Goal: Task Accomplishment & Management: Manage account settings

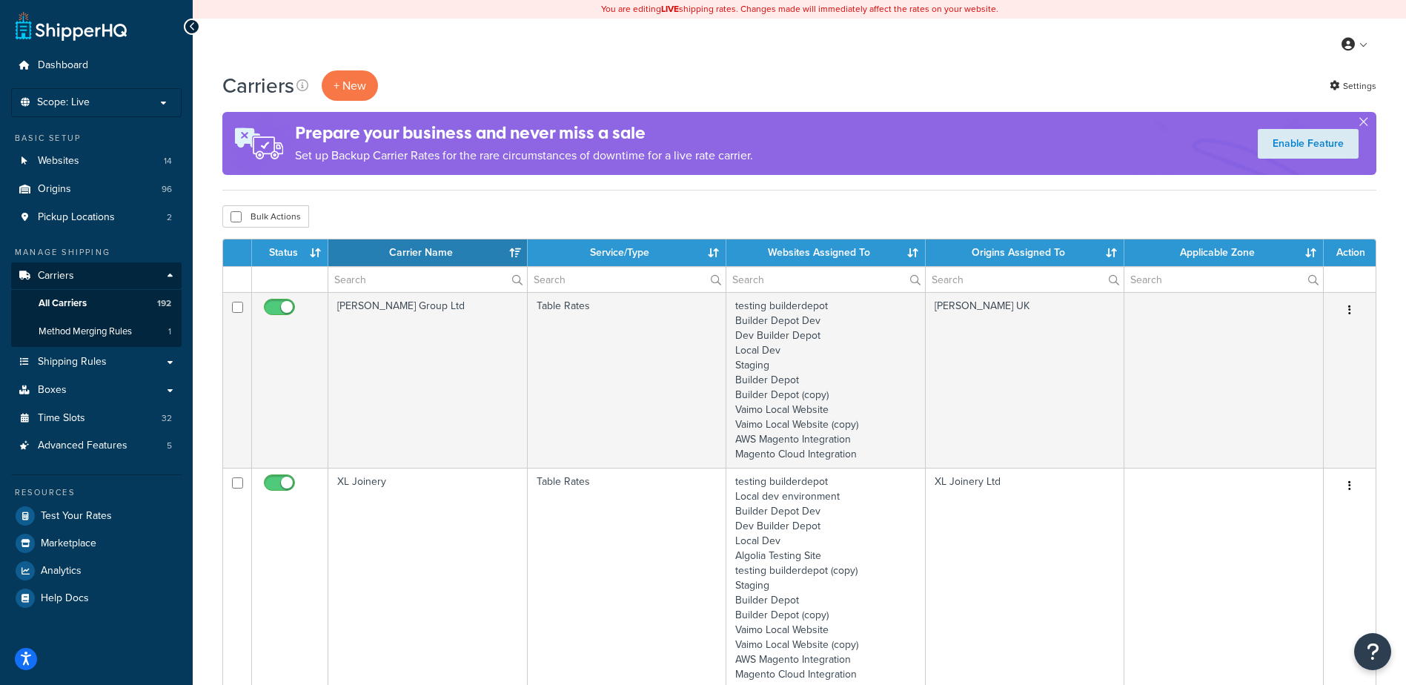
select select "15"
click at [360, 276] on input "text" at bounding box center [427, 279] width 199 height 25
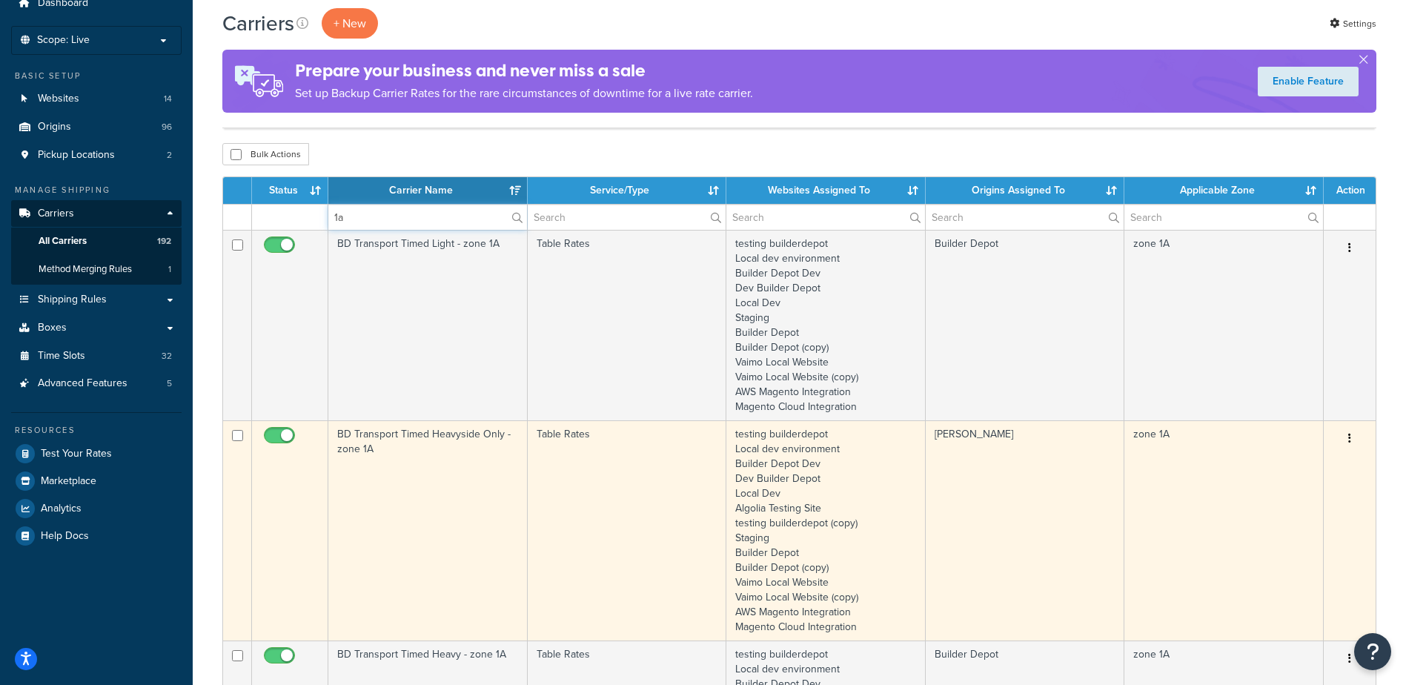
scroll to position [371, 0]
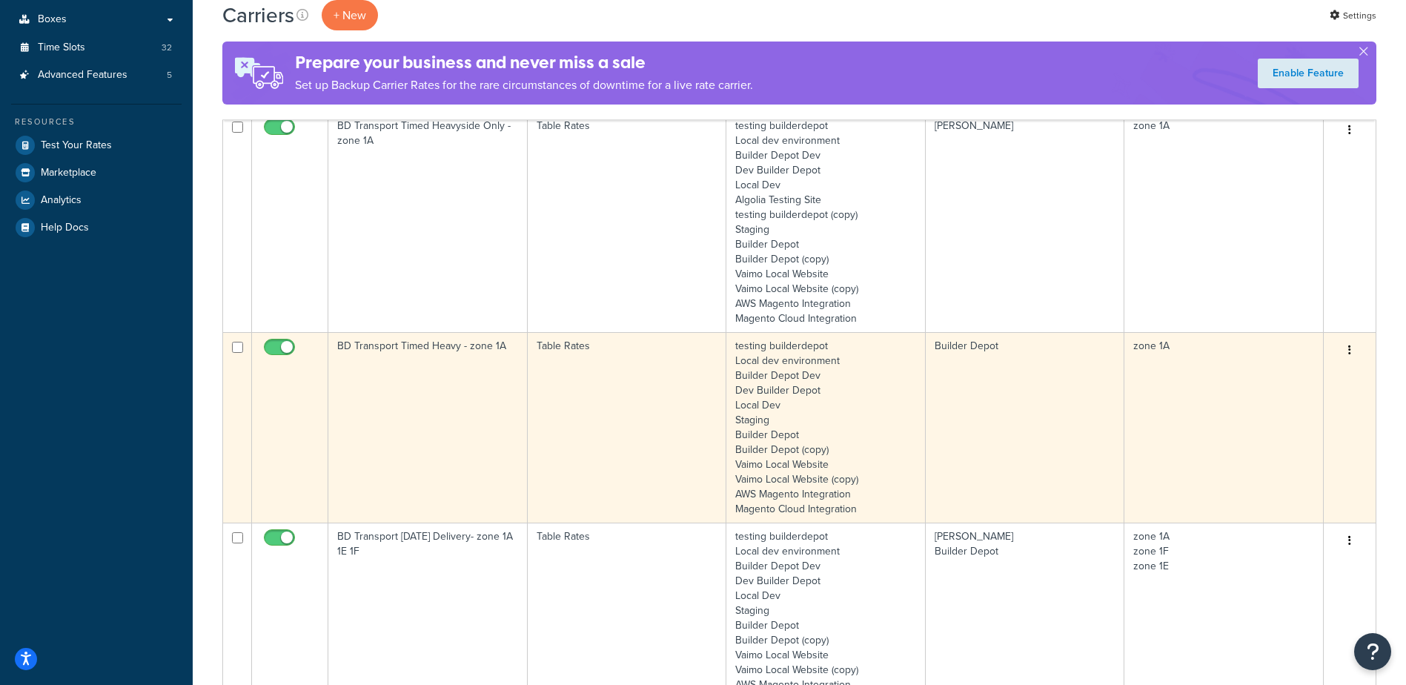
type input "1a"
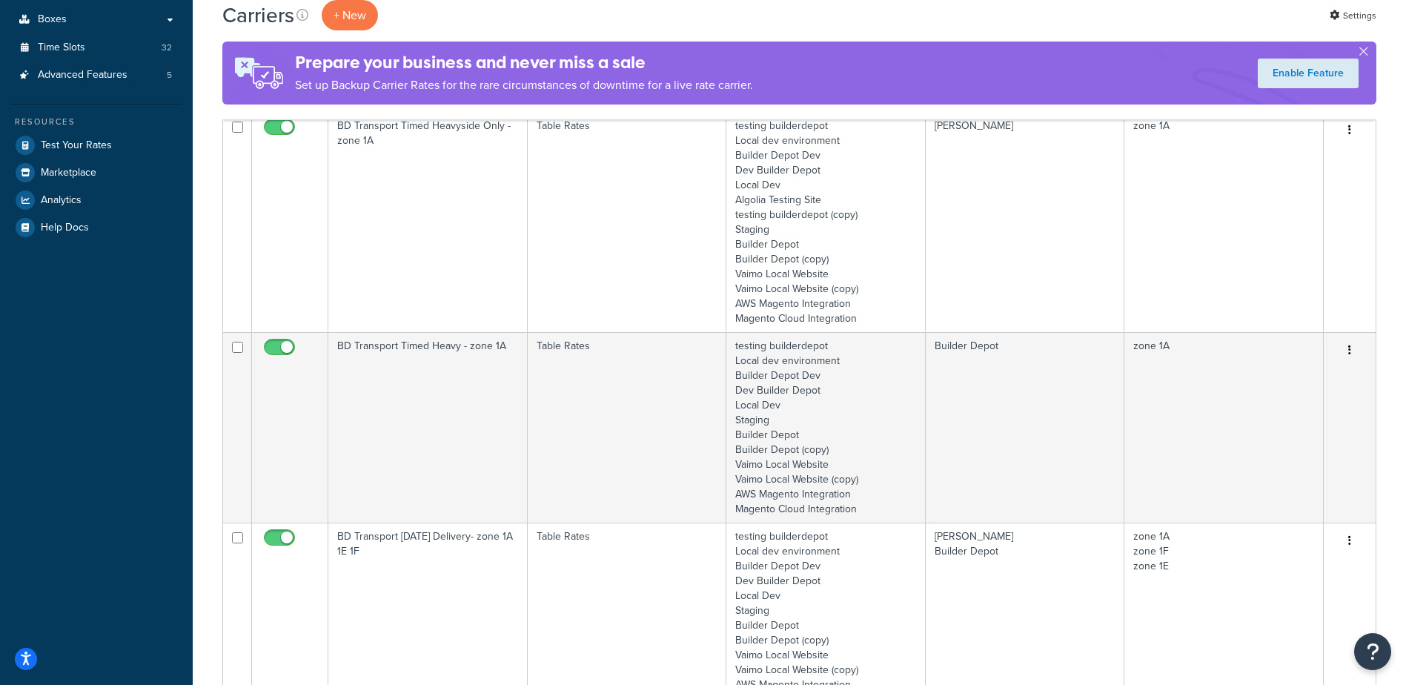
click at [437, 384] on td "BD Transport Timed Heavy - zone 1A" at bounding box center [427, 427] width 199 height 190
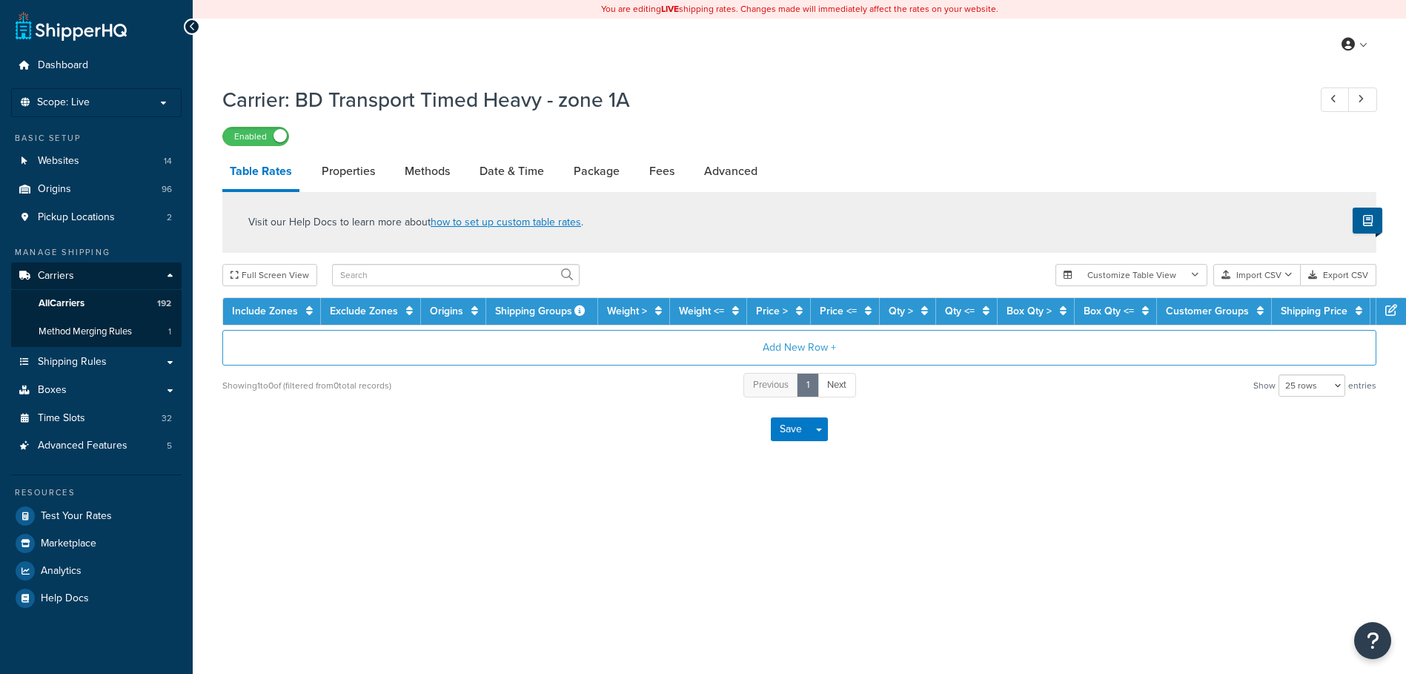
select select "25"
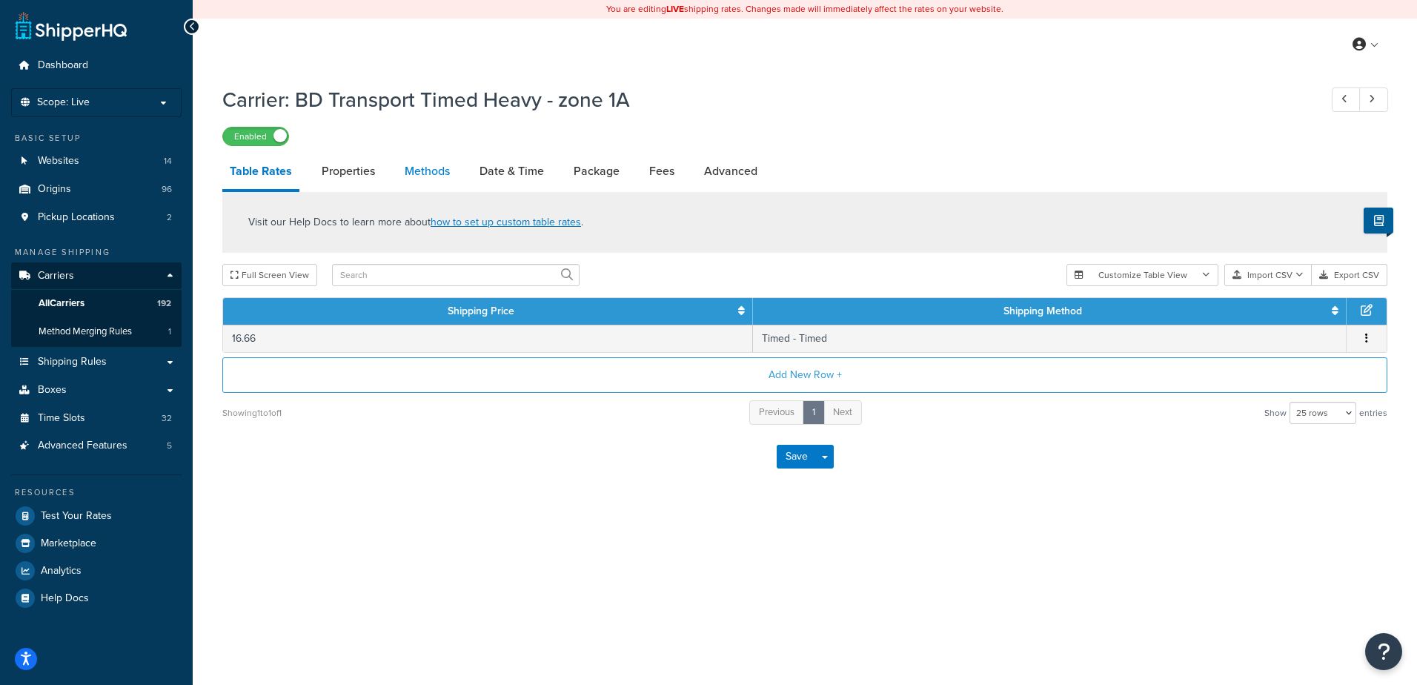
drag, startPoint x: 0, startPoint y: 0, endPoint x: 425, endPoint y: 174, distance: 459.6
click at [425, 174] on link "Methods" at bounding box center [427, 171] width 60 height 36
select select "25"
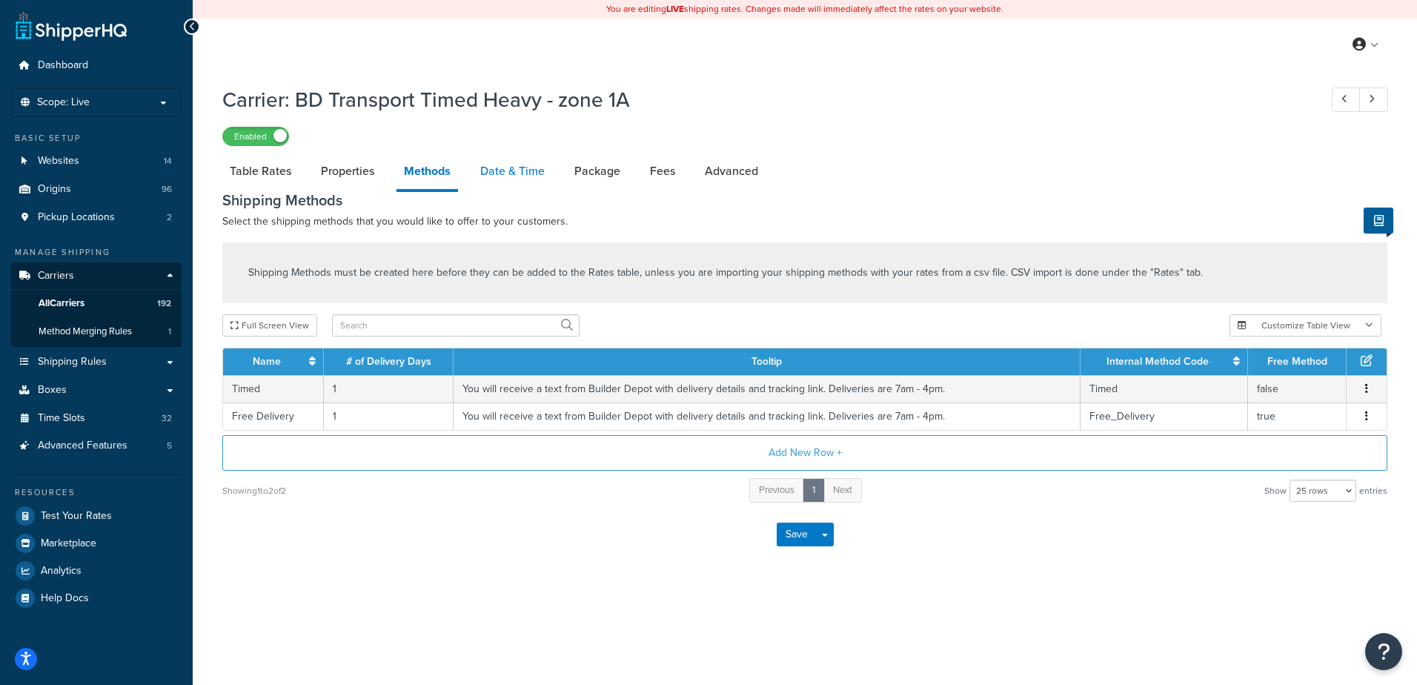
click at [523, 173] on link "Date & Time" at bounding box center [512, 171] width 79 height 36
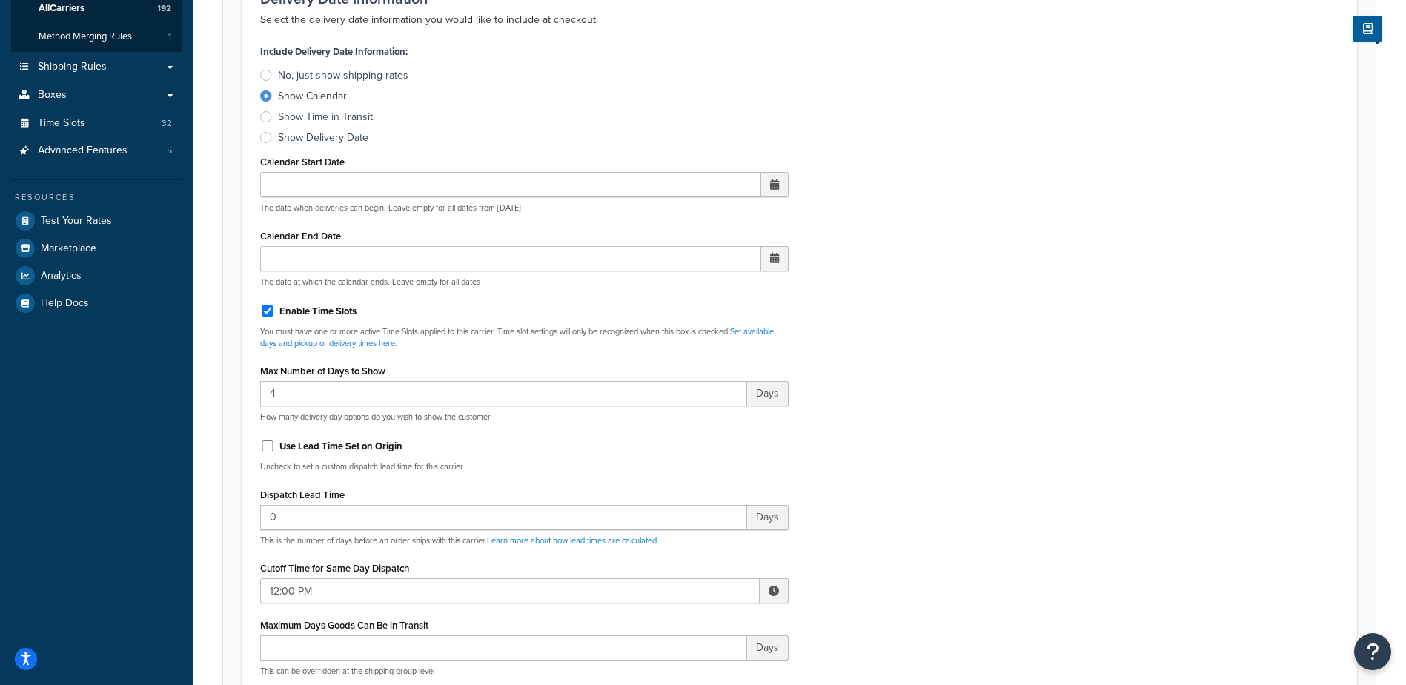
scroll to position [296, 0]
click at [771, 584] on span at bounding box center [773, 589] width 10 height 10
click at [665, 626] on span "▲" at bounding box center [665, 622] width 30 height 30
click at [665, 625] on span "▲" at bounding box center [665, 622] width 30 height 30
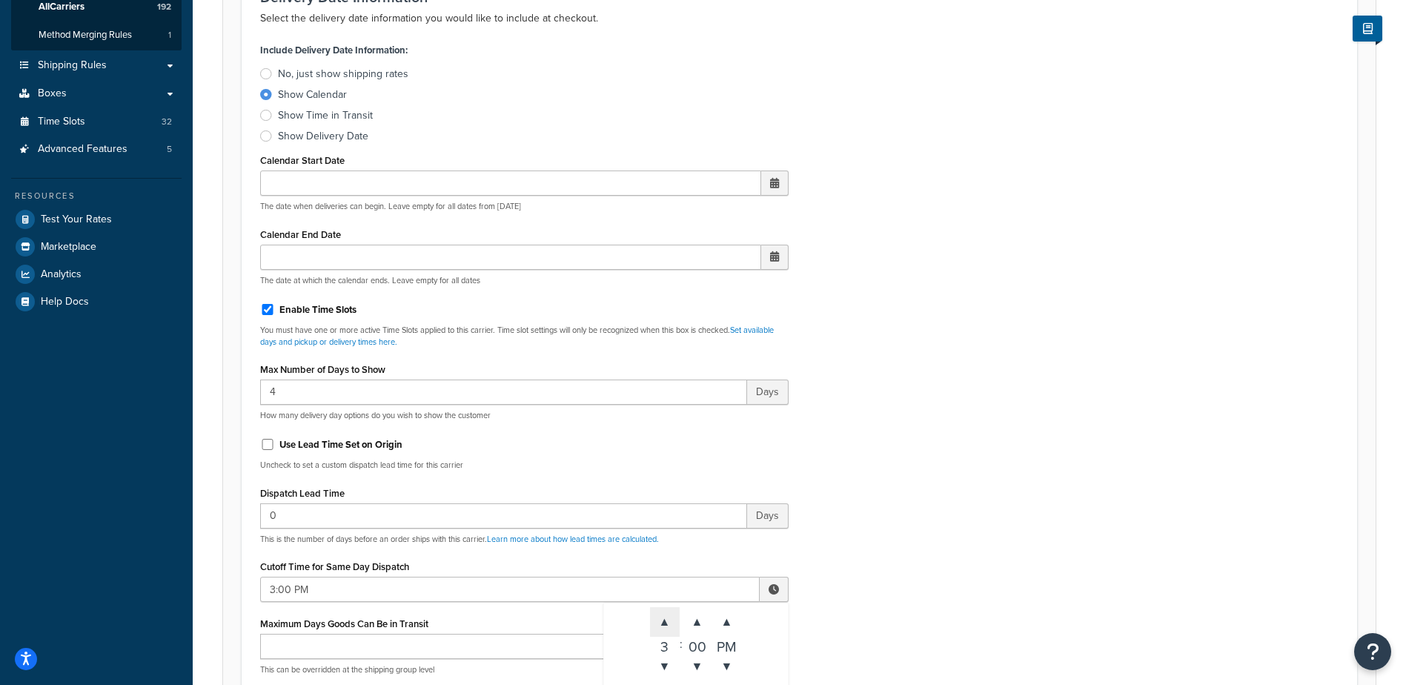
click at [665, 625] on span "▲" at bounding box center [665, 622] width 30 height 30
type input "5:00 PM"
click at [863, 538] on div "Include Delivery Date Information: No, just show shipping rates Show Calendar S…" at bounding box center [799, 387] width 1100 height 697
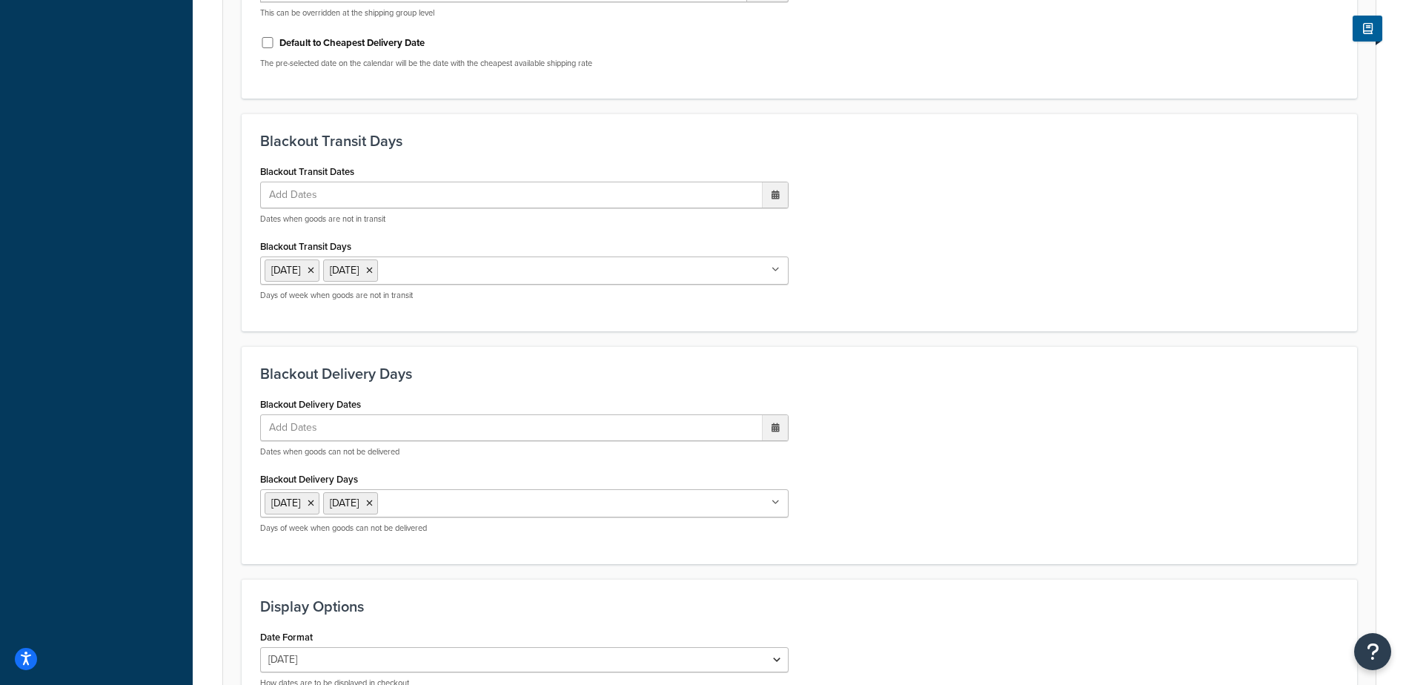
scroll to position [1122, 0]
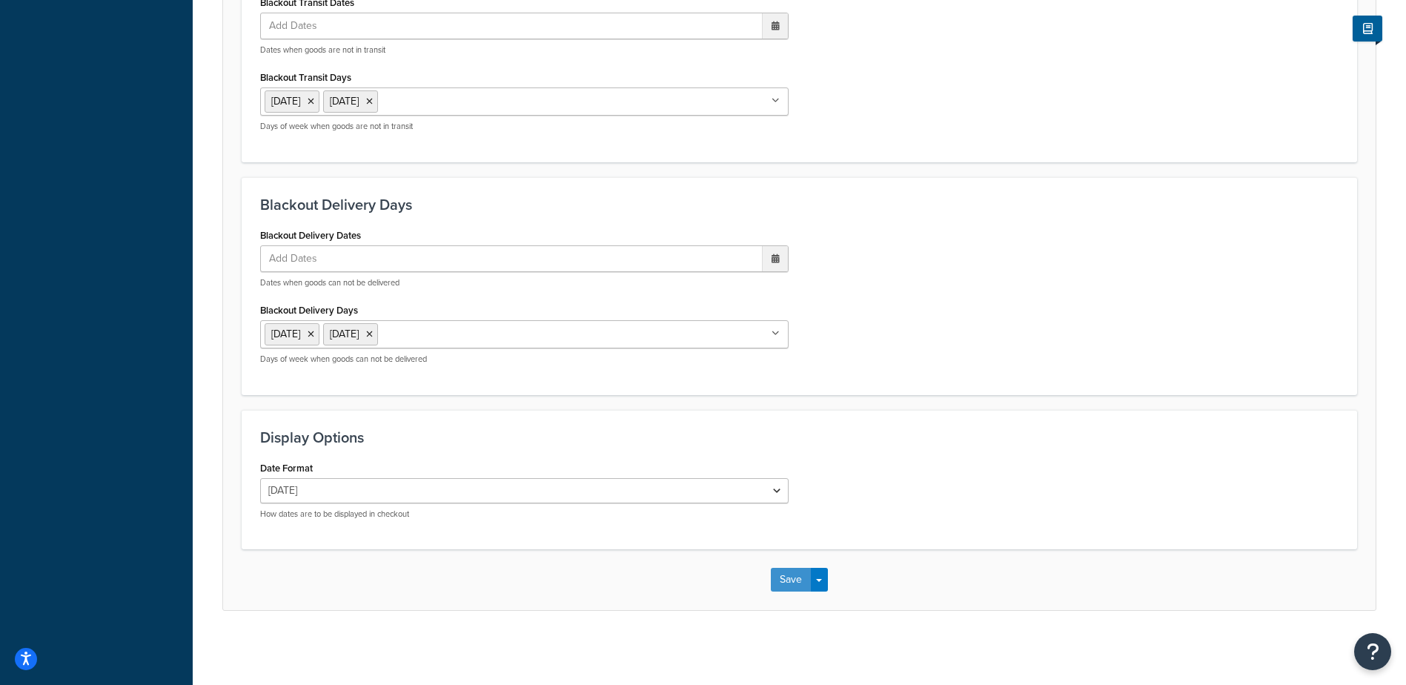
click at [786, 579] on button "Save" at bounding box center [791, 580] width 40 height 24
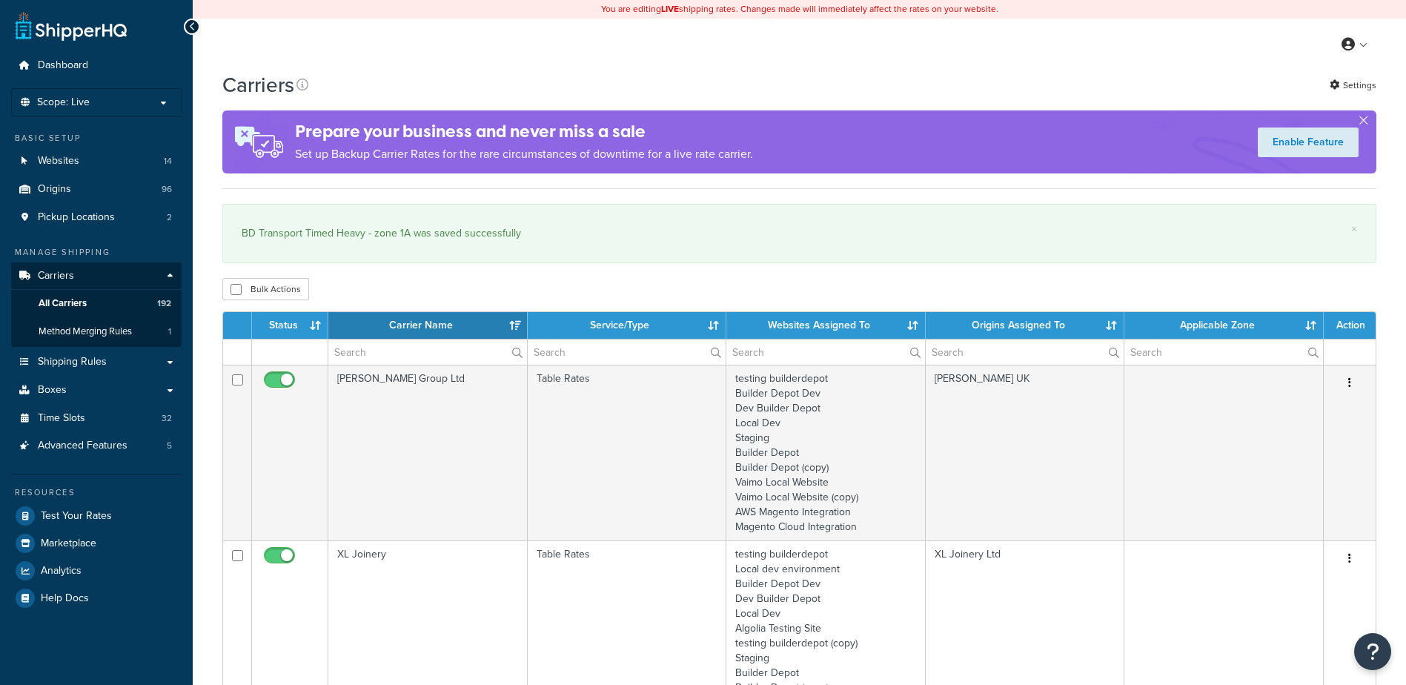
select select "15"
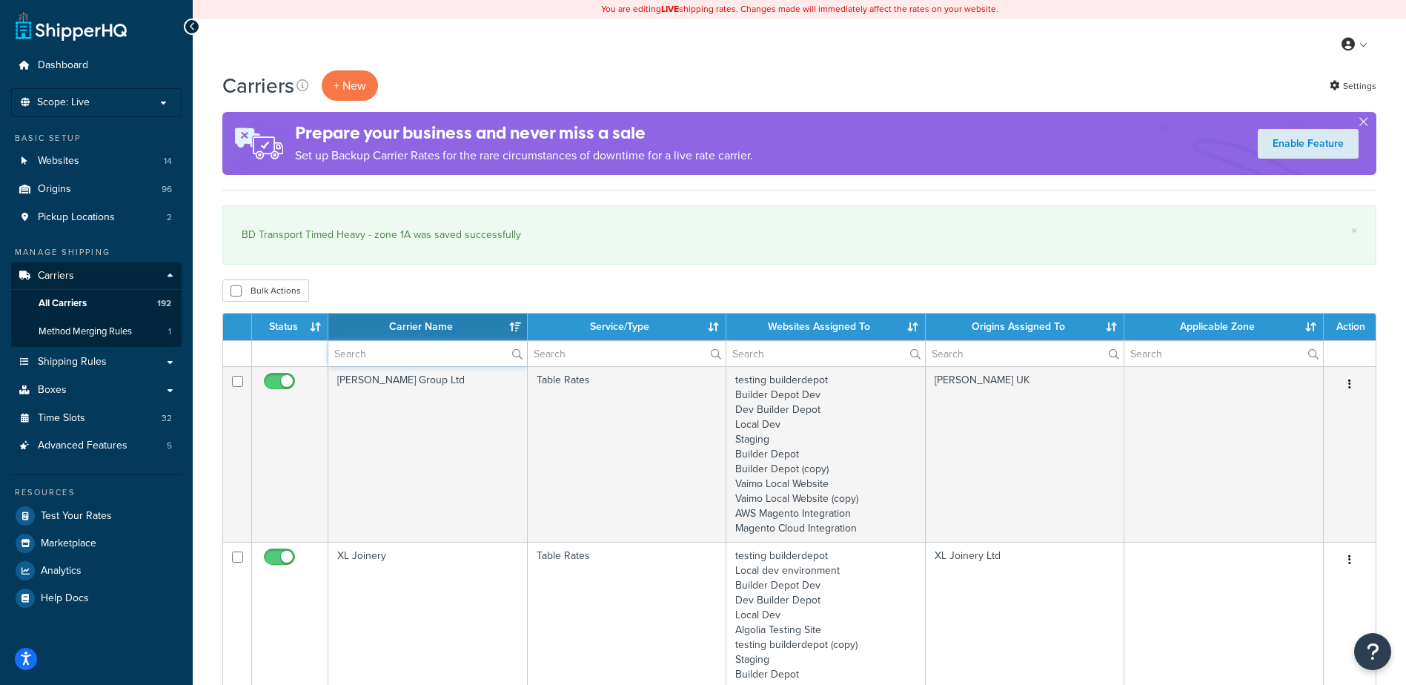
click at [419, 352] on input "text" at bounding box center [427, 353] width 199 height 25
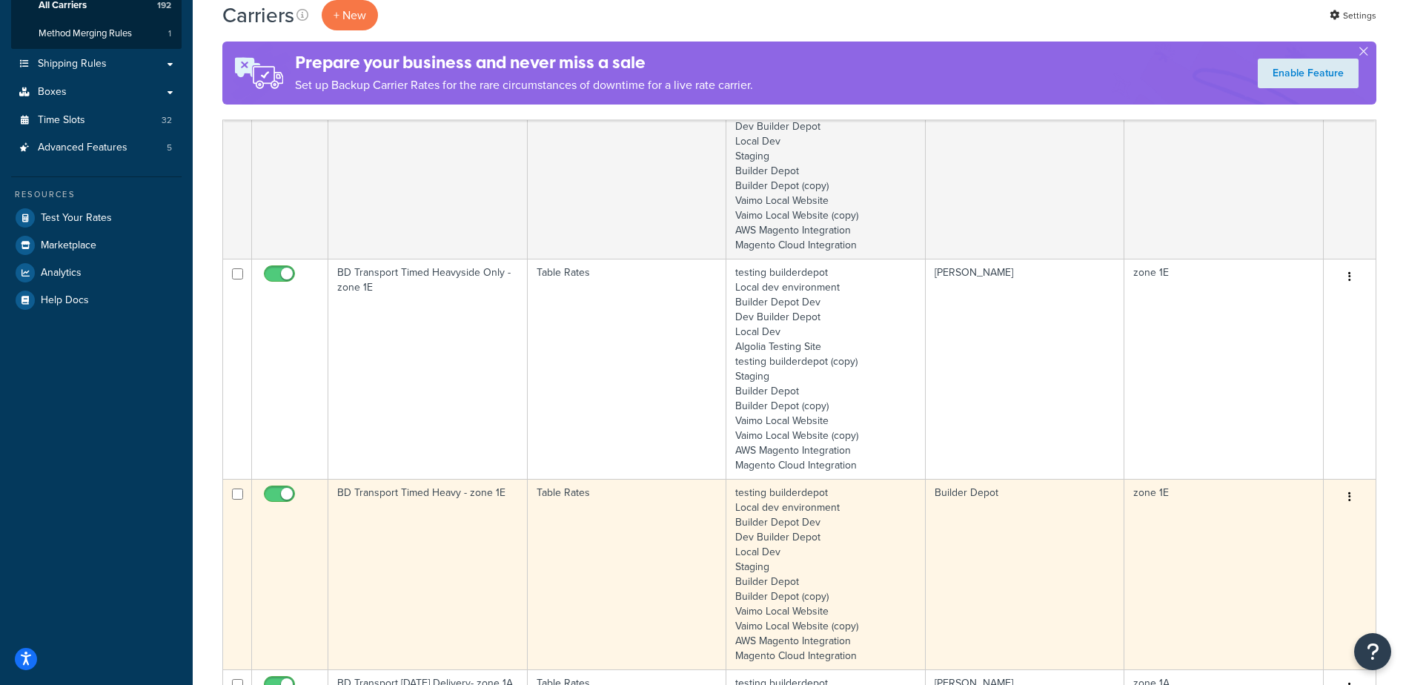
scroll to position [371, 0]
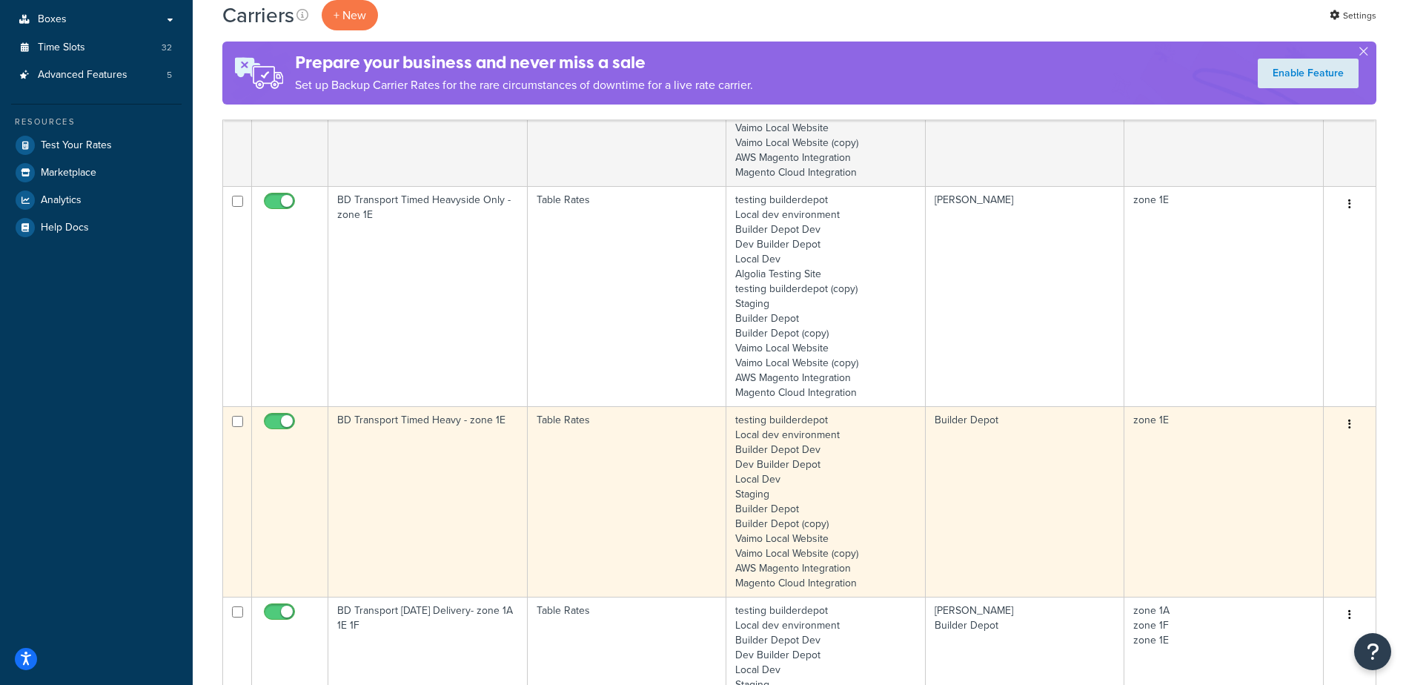
type input "1e"
click at [445, 423] on td "BD Transport Timed Heavy - zone 1E" at bounding box center [427, 501] width 199 height 190
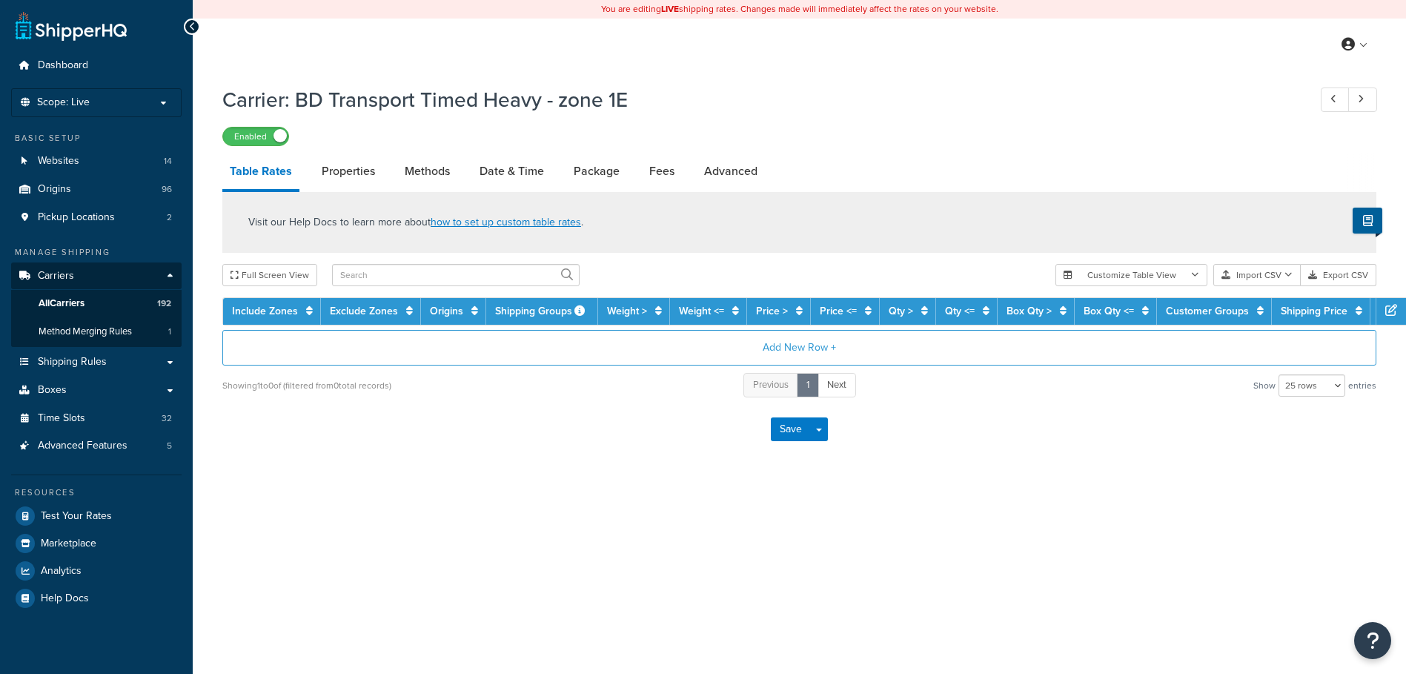
select select "25"
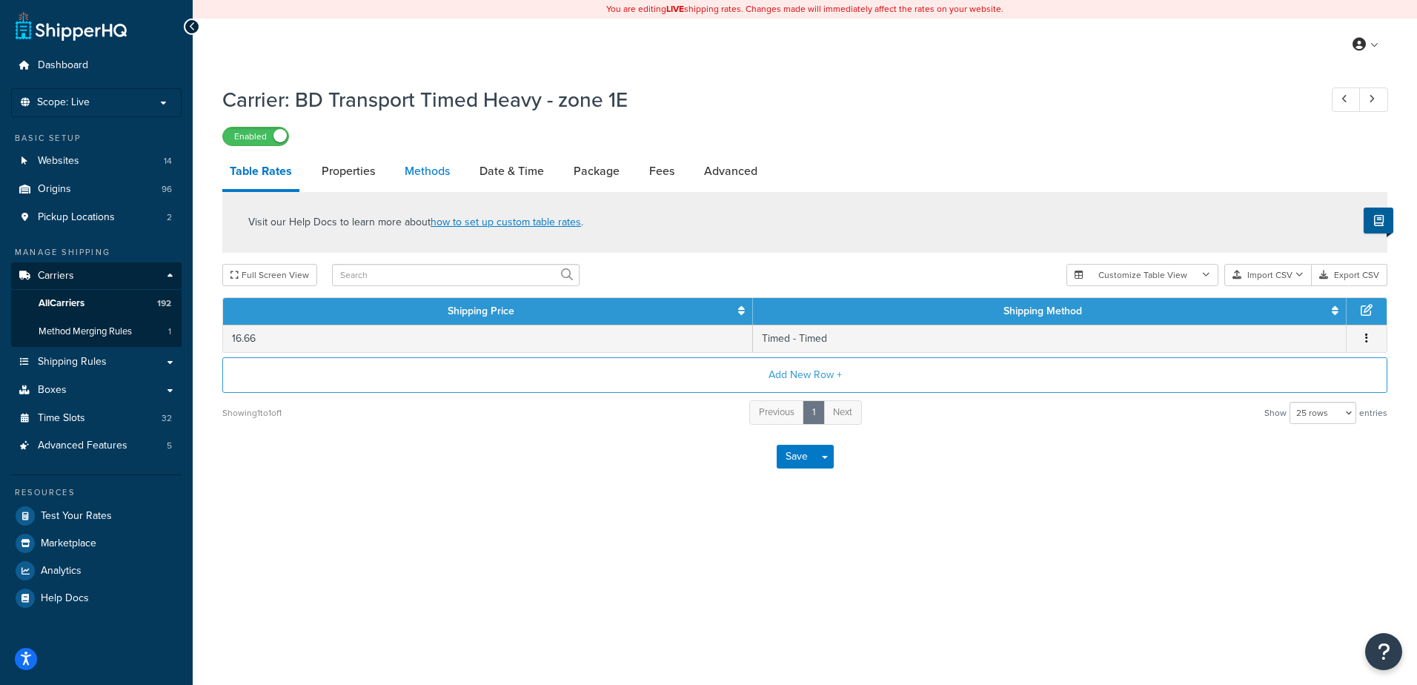
drag, startPoint x: 0, startPoint y: 0, endPoint x: 423, endPoint y: 165, distance: 454.3
click at [423, 165] on link "Methods" at bounding box center [427, 171] width 60 height 36
select select "25"
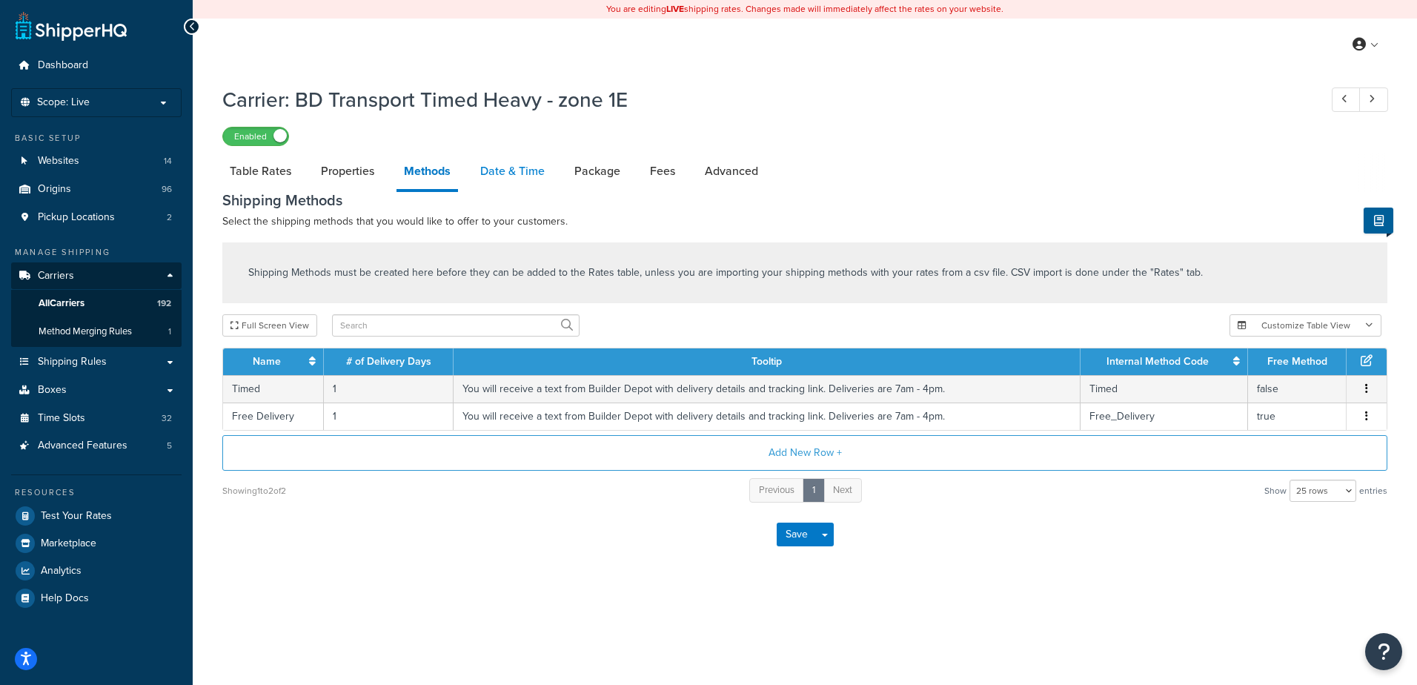
click at [527, 168] on link "Date & Time" at bounding box center [512, 171] width 79 height 36
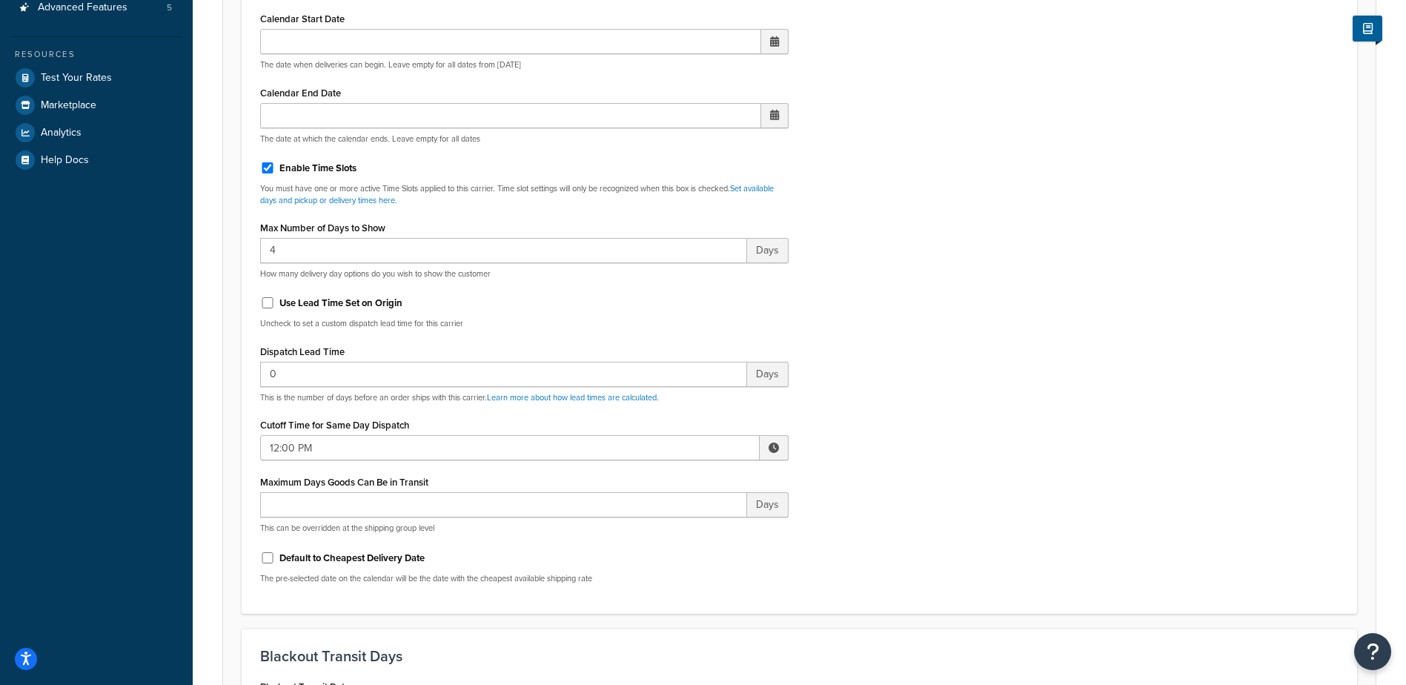
scroll to position [445, 0]
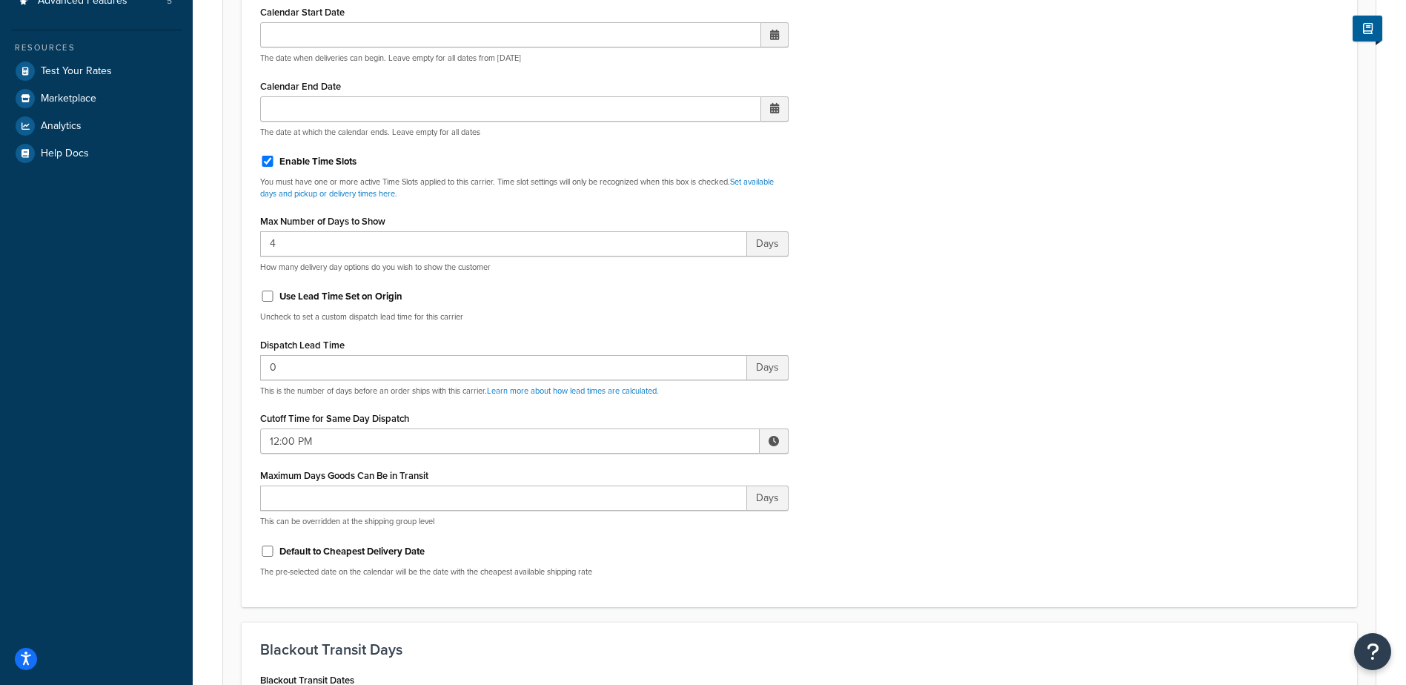
click at [775, 442] on span at bounding box center [773, 441] width 10 height 10
click at [666, 466] on span "▲" at bounding box center [665, 474] width 30 height 30
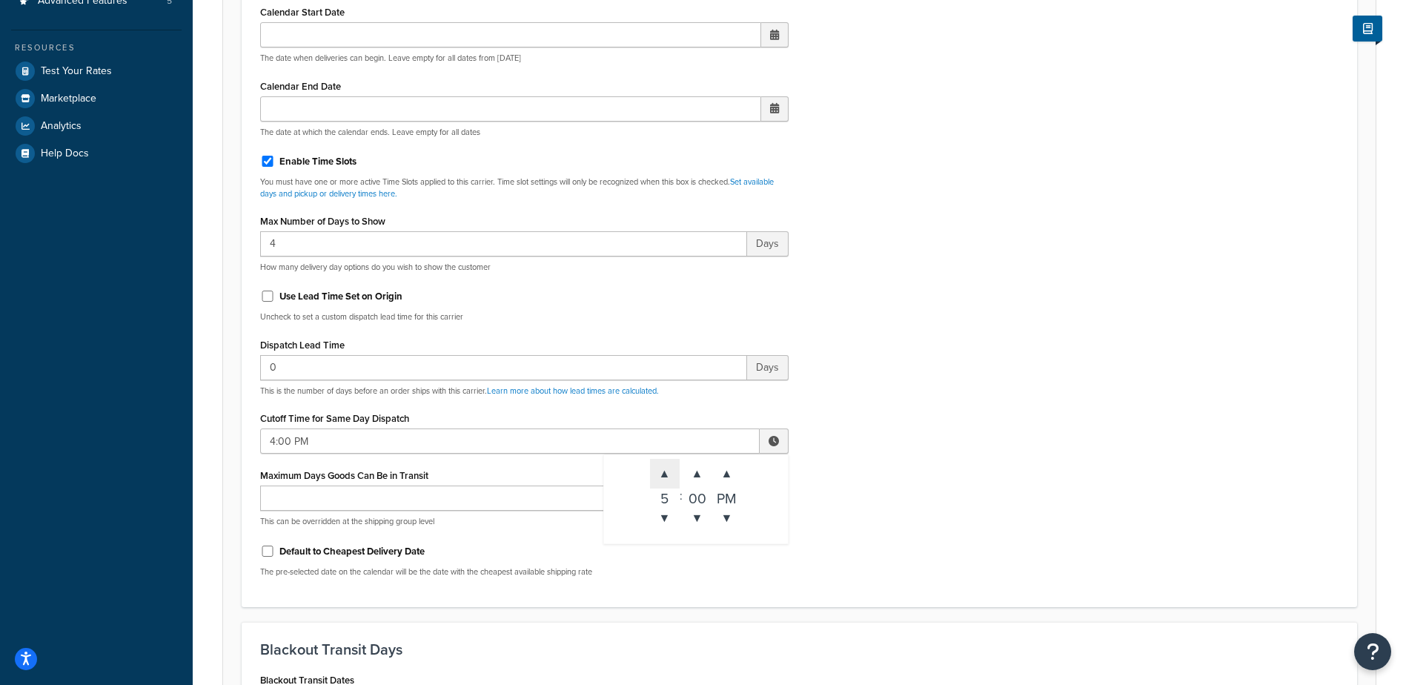
click at [666, 466] on span "▲" at bounding box center [665, 474] width 30 height 30
type input "5:00 PM"
click at [927, 432] on div "Include Delivery Date Information: No, just show shipping rates Show Calendar S…" at bounding box center [799, 239] width 1100 height 697
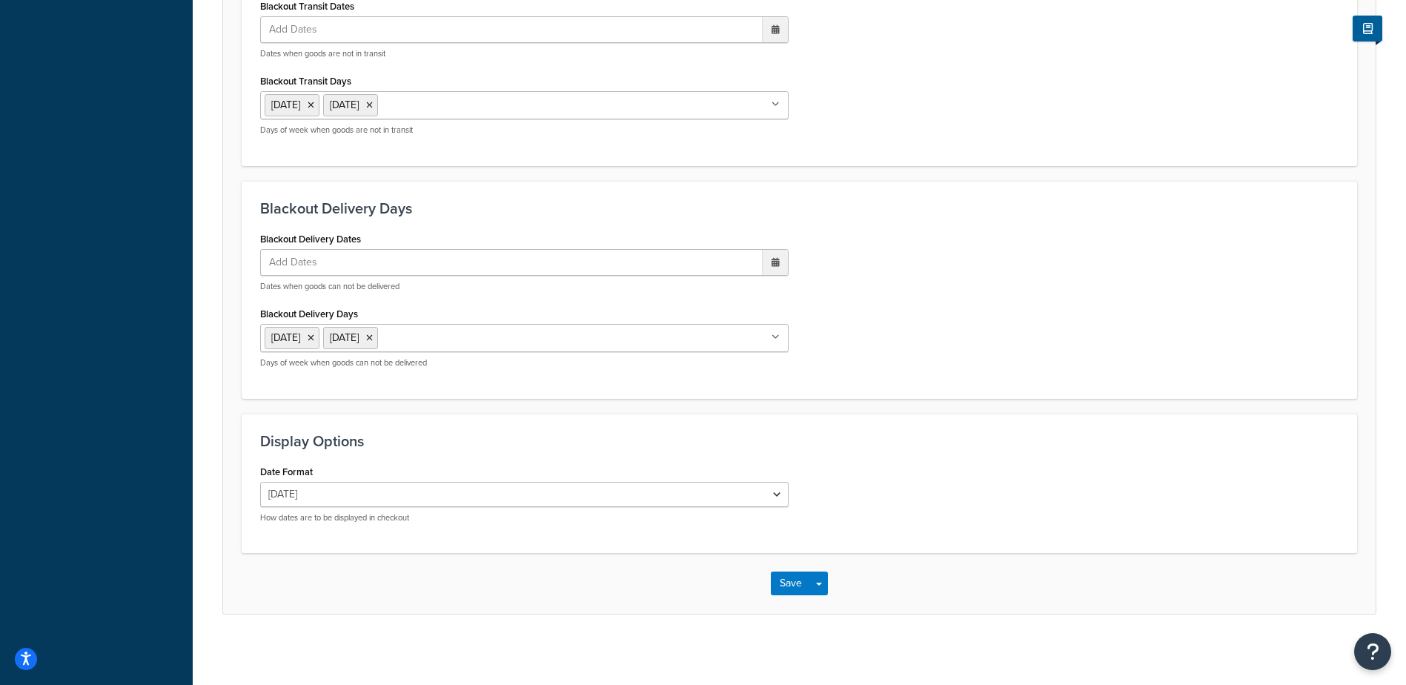
scroll to position [1122, 0]
click at [789, 584] on button "Save" at bounding box center [791, 580] width 40 height 24
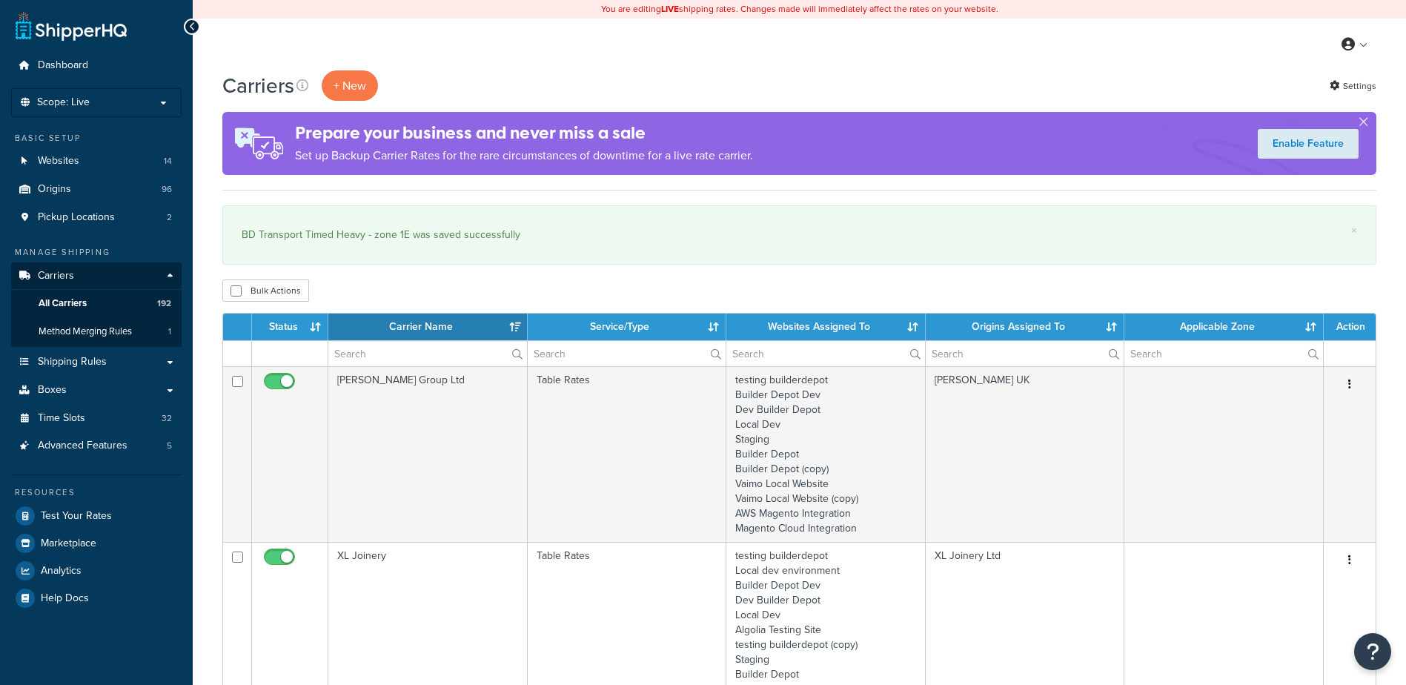
select select "15"
click at [368, 357] on input "text" at bounding box center [427, 353] width 199 height 25
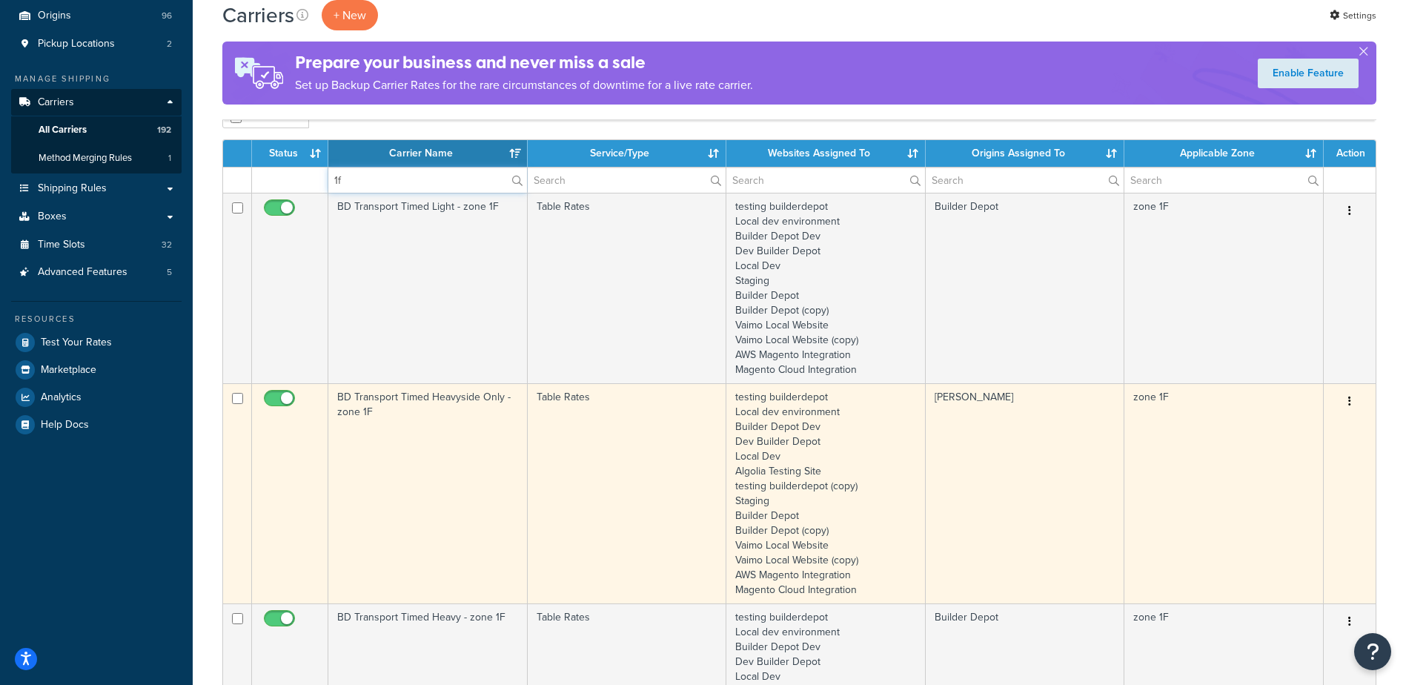
scroll to position [296, 0]
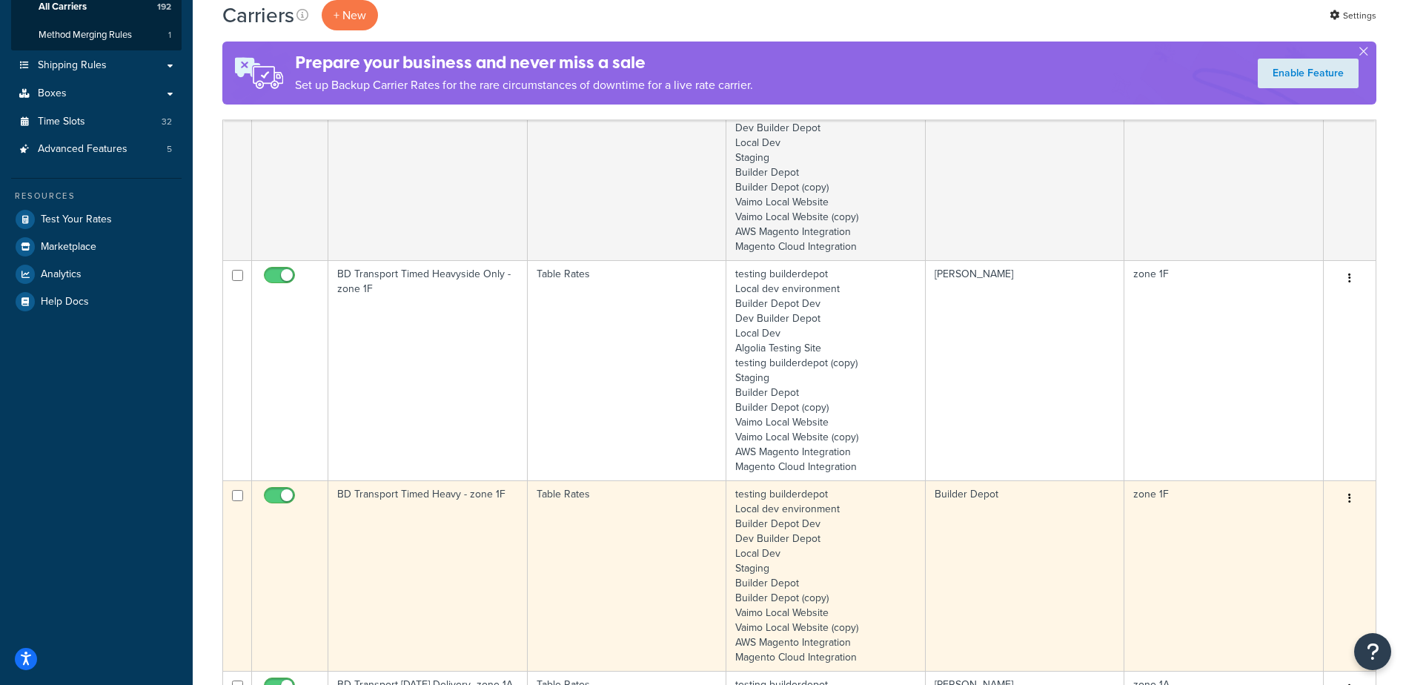
type input "1f"
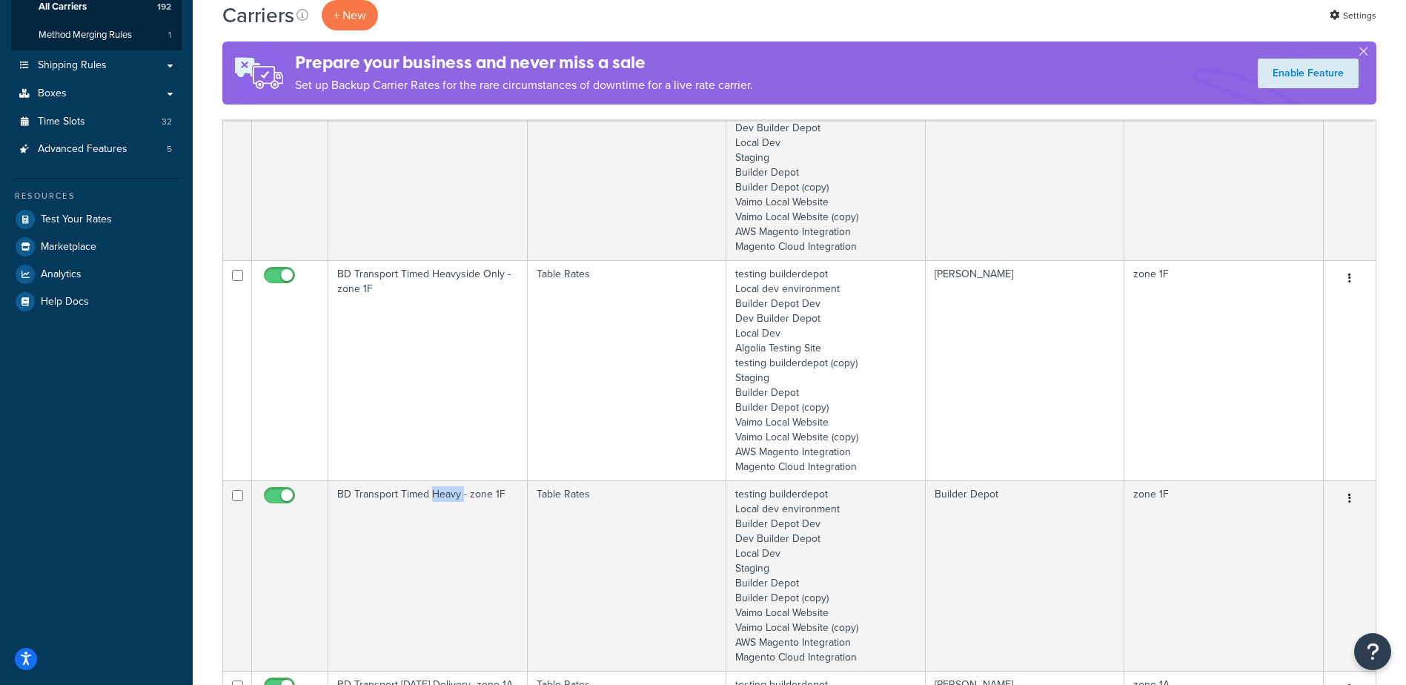
click at [433, 519] on td "BD Transport Timed Heavy - zone 1F" at bounding box center [427, 575] width 199 height 190
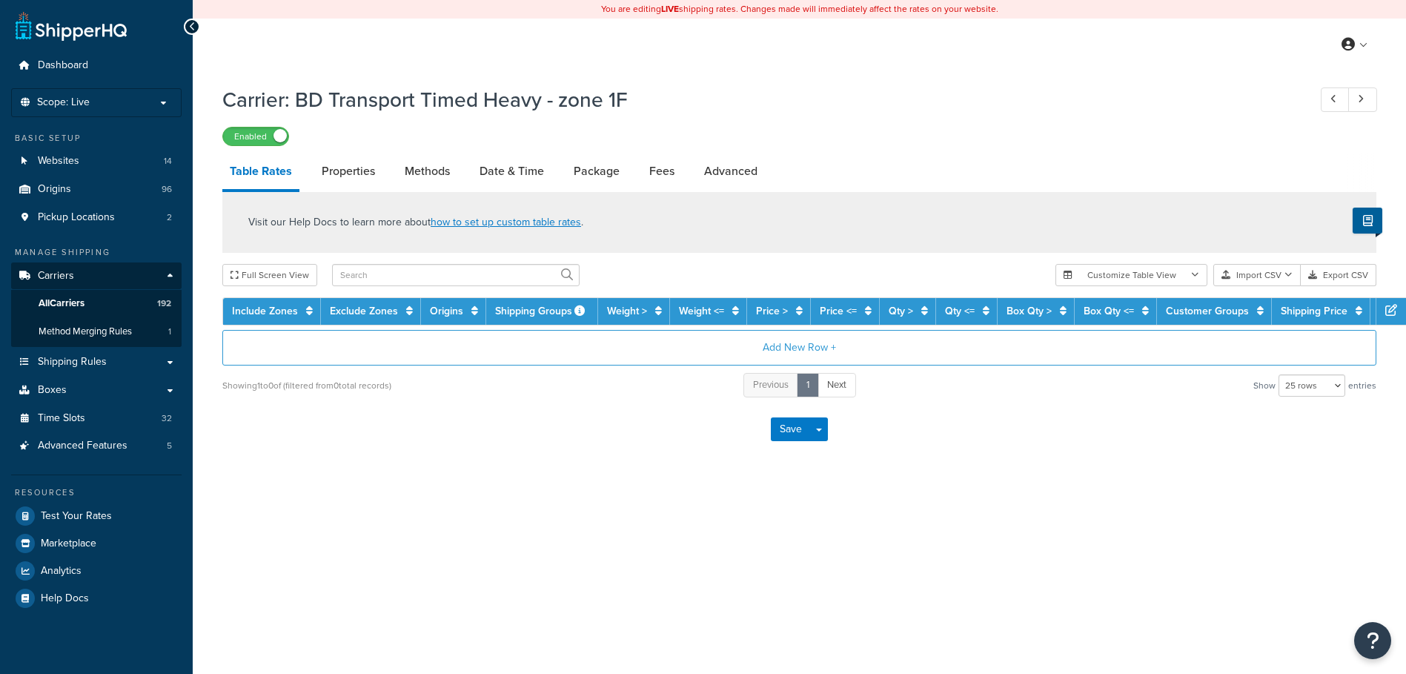
select select "25"
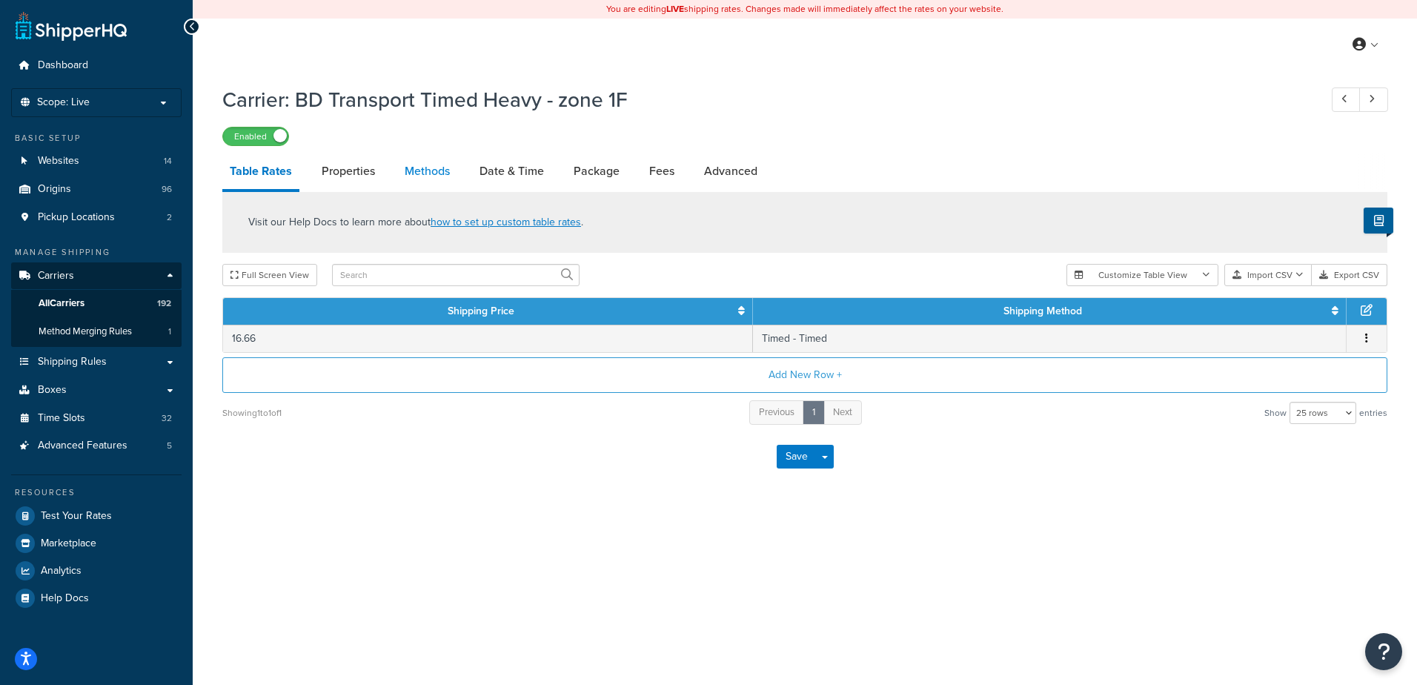
click at [440, 165] on link "Methods" at bounding box center [427, 171] width 60 height 36
select select "25"
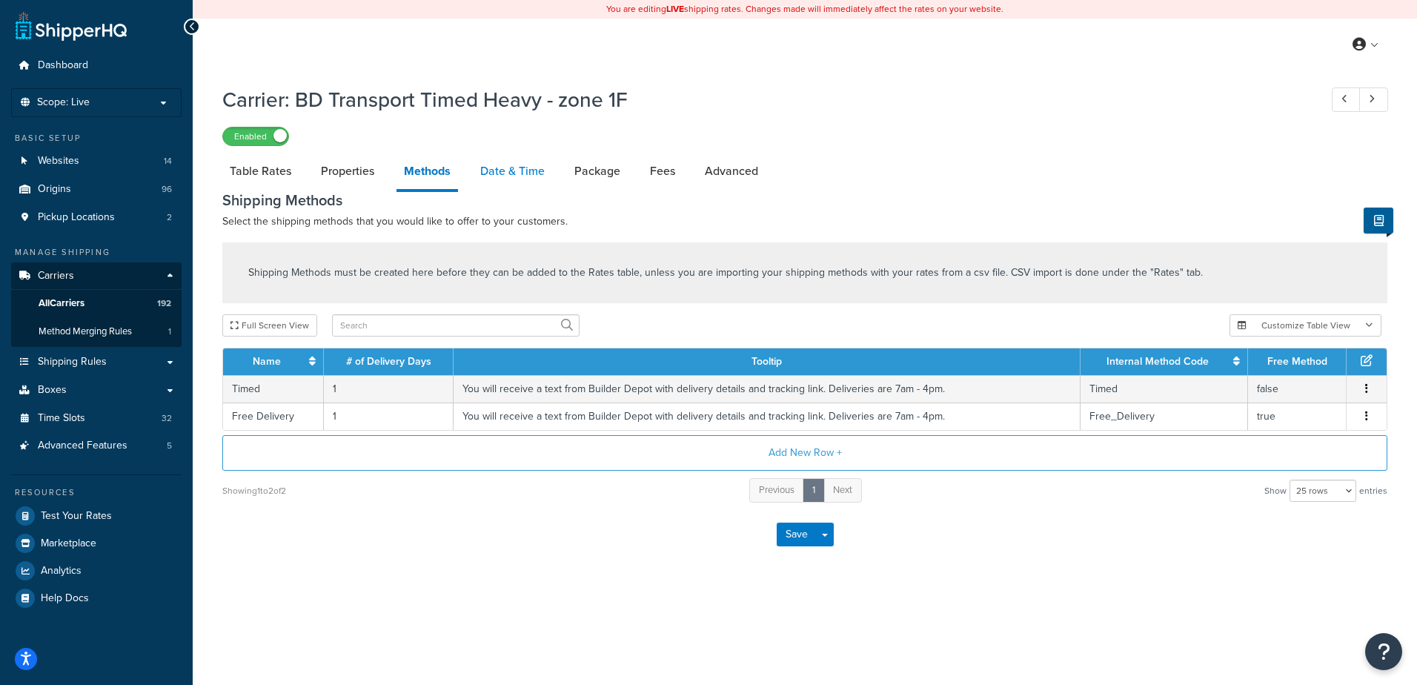
click at [502, 159] on link "Date & Time" at bounding box center [512, 171] width 79 height 36
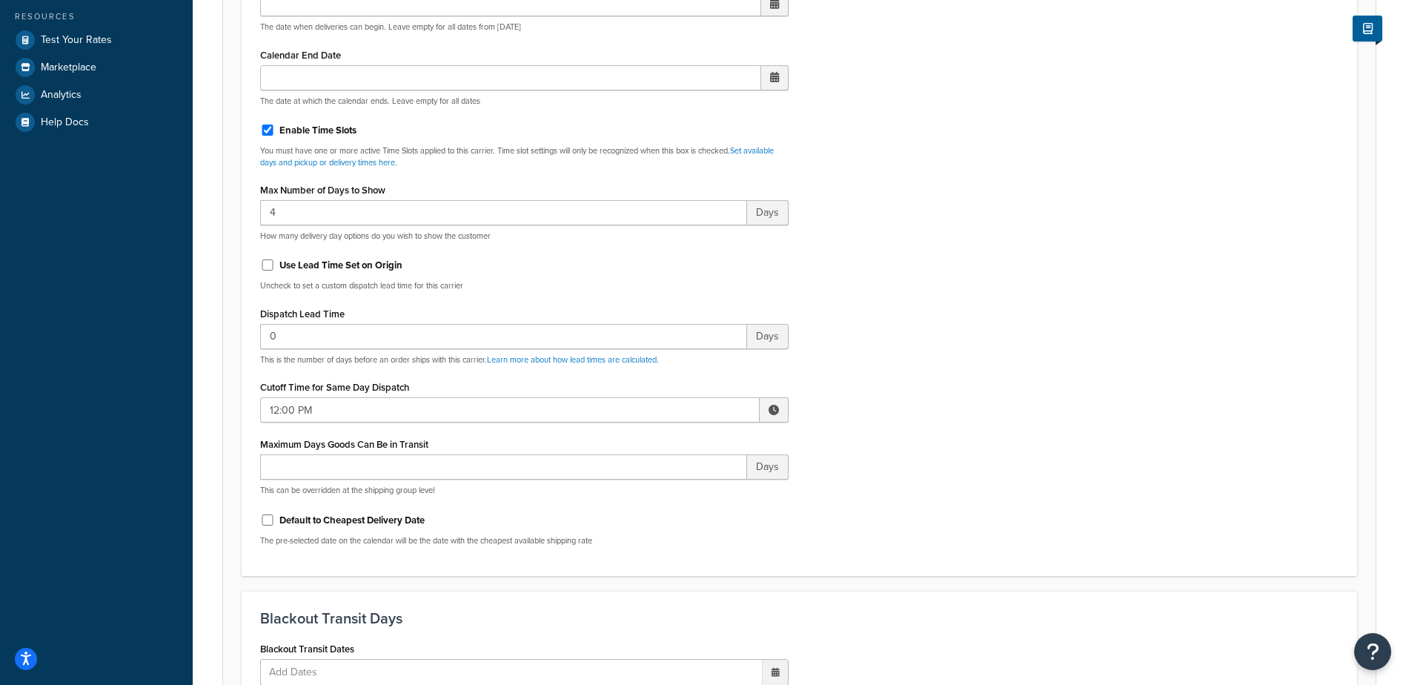
scroll to position [519, 0]
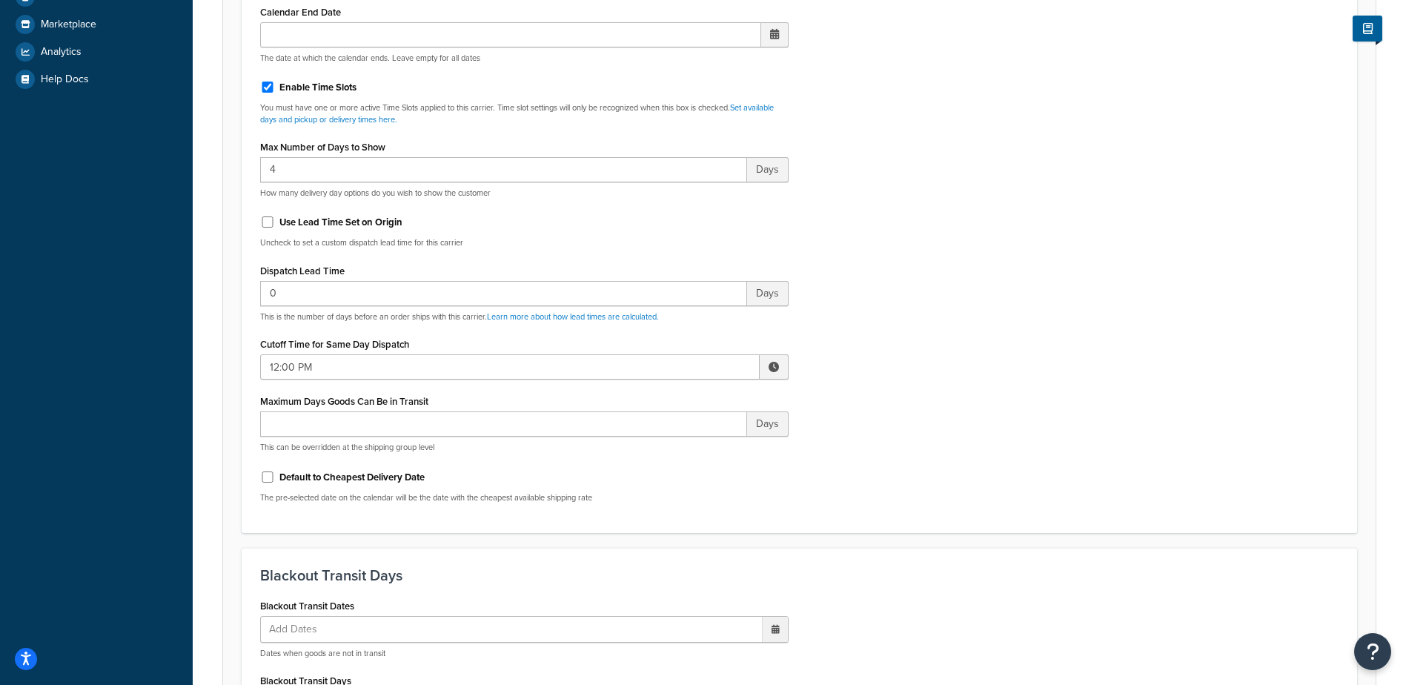
click at [772, 362] on span at bounding box center [773, 367] width 10 height 10
click at [661, 401] on span "▲" at bounding box center [665, 400] width 30 height 30
click at [661, 400] on span "▲" at bounding box center [665, 400] width 30 height 30
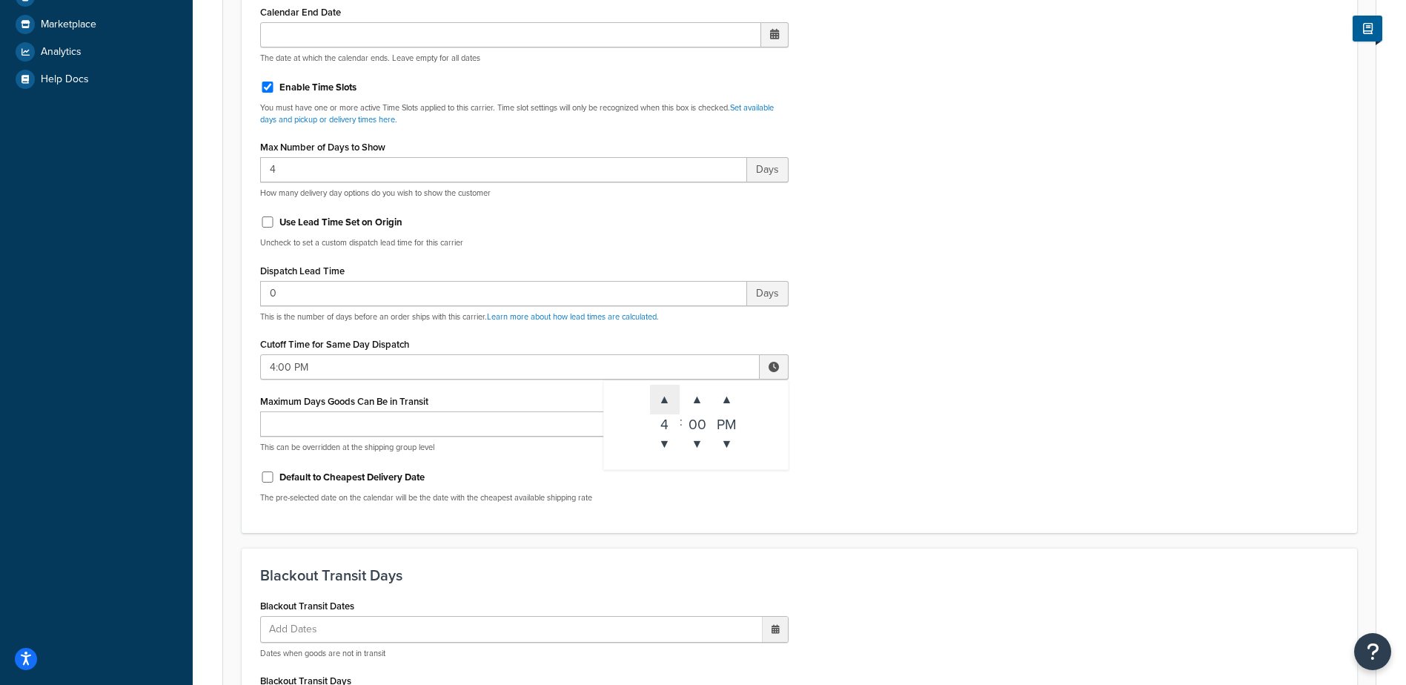
click at [661, 400] on span "▲" at bounding box center [665, 400] width 30 height 30
type input "5:00 PM"
click at [937, 400] on div "Include Delivery Date Information: No, just show shipping rates Show Calendar S…" at bounding box center [799, 165] width 1100 height 697
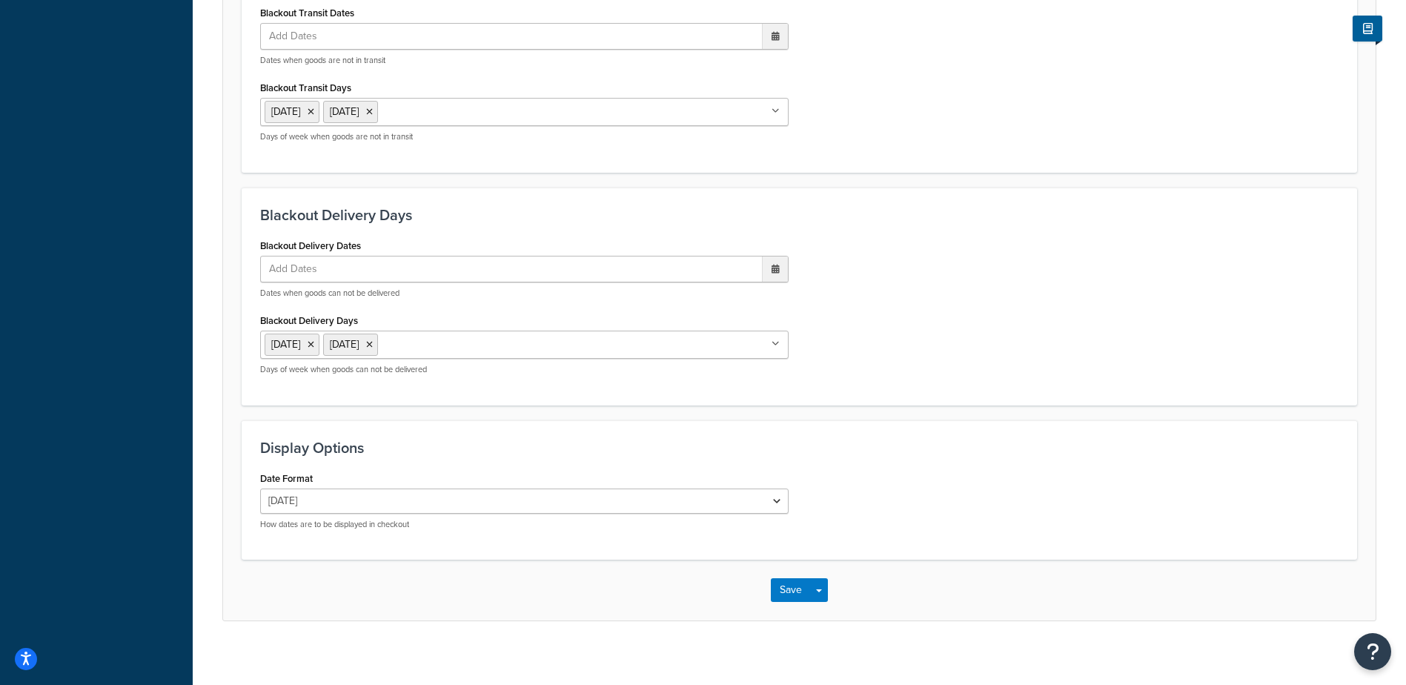
scroll to position [1122, 0]
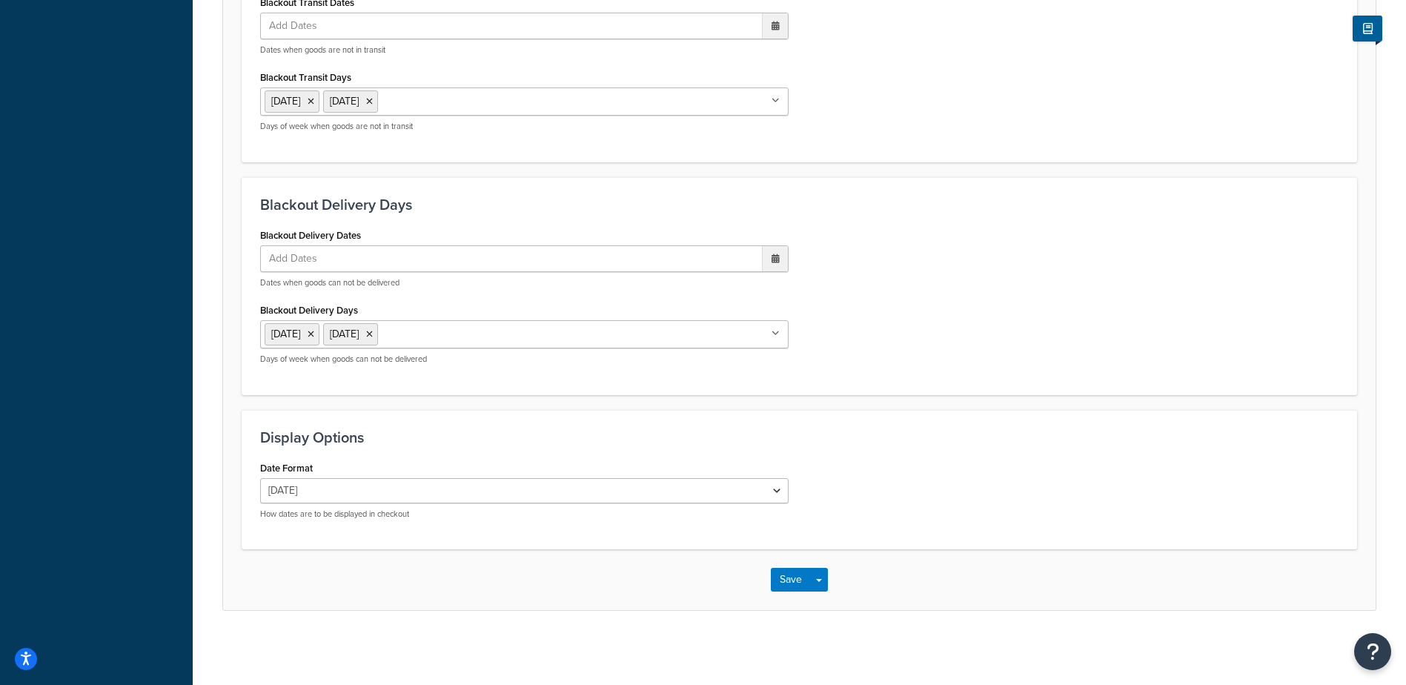
click at [797, 594] on div "Save Save Dropdown Save and Edit" at bounding box center [799, 579] width 1152 height 61
click at [791, 581] on button "Save" at bounding box center [791, 580] width 40 height 24
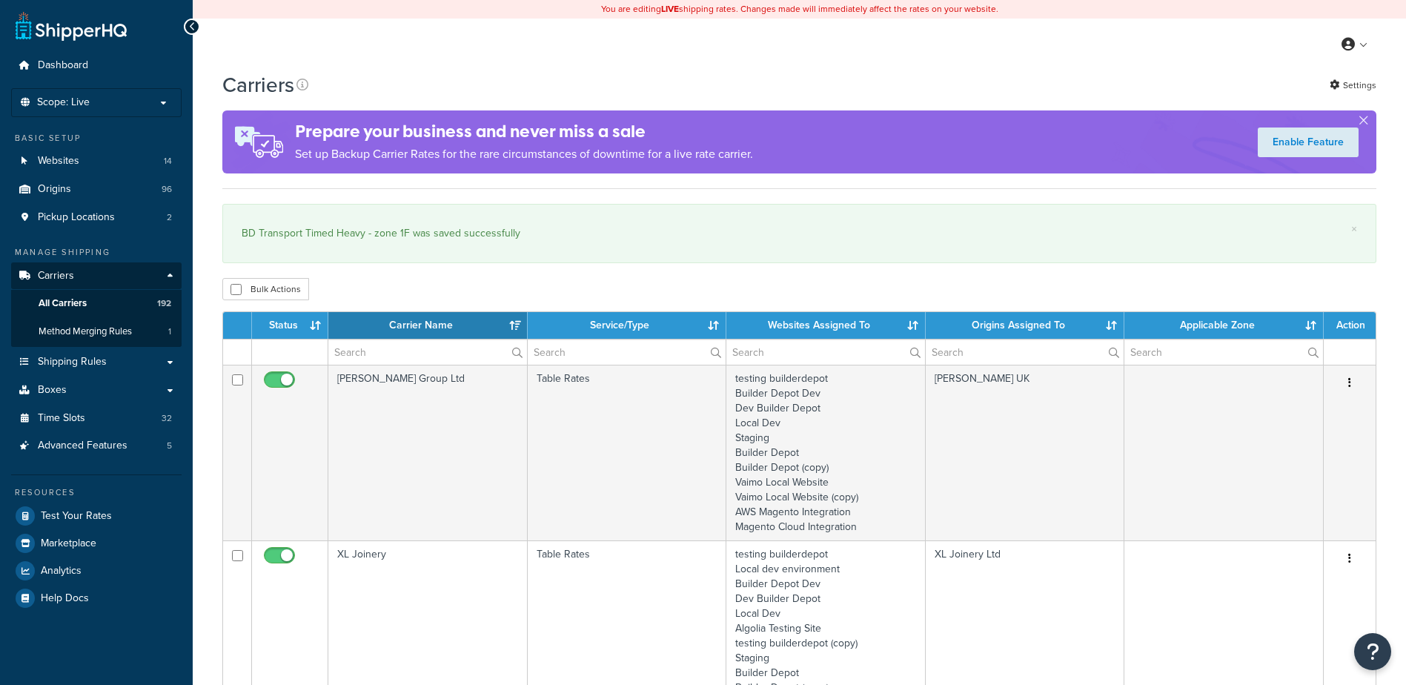
select select "15"
